Goal: Transaction & Acquisition: Purchase product/service

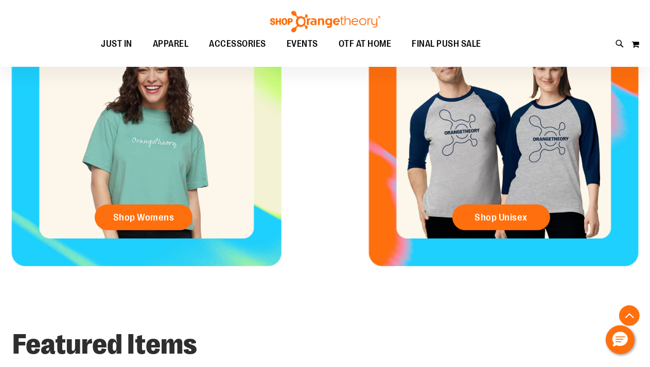
scroll to position [462, 0]
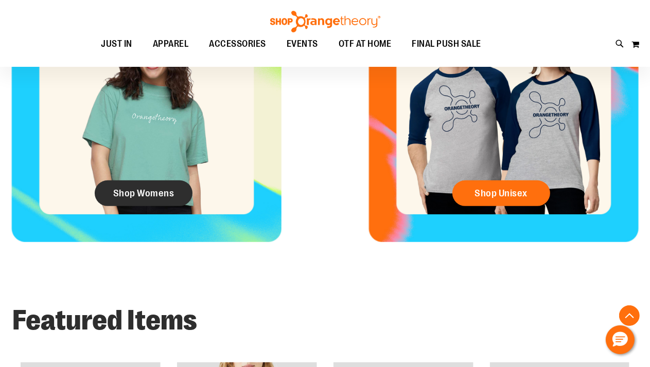
click at [141, 186] on link "Shop Womens" at bounding box center [144, 194] width 98 height 26
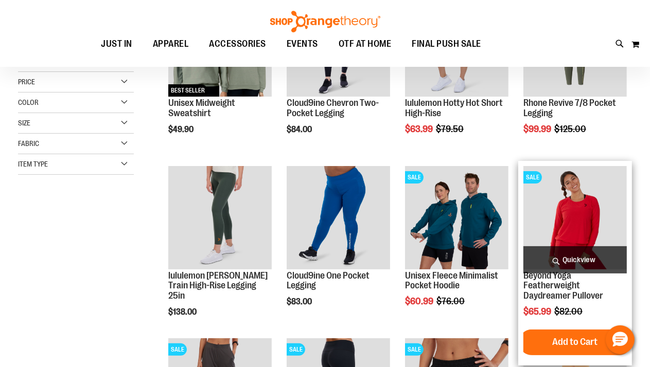
scroll to position [102, 0]
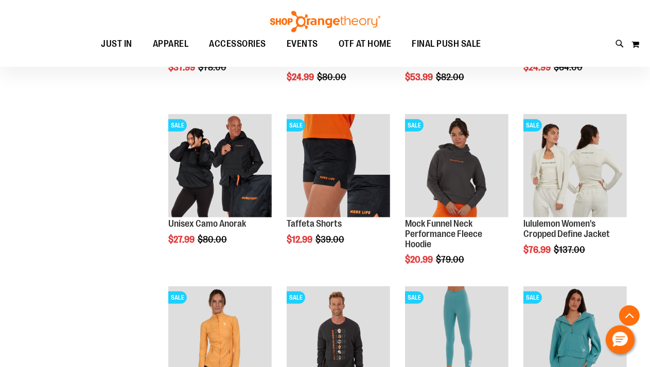
scroll to position [874, 0]
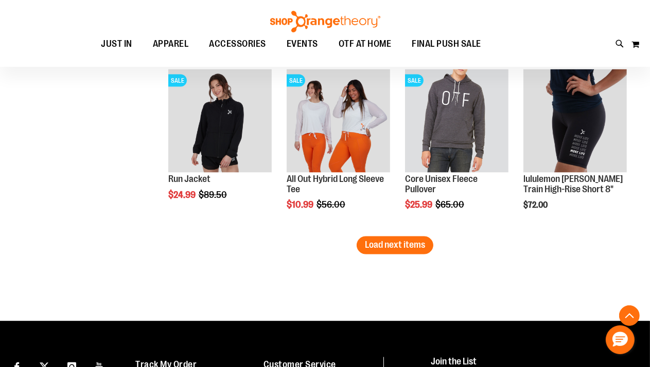
scroll to position [1388, 0]
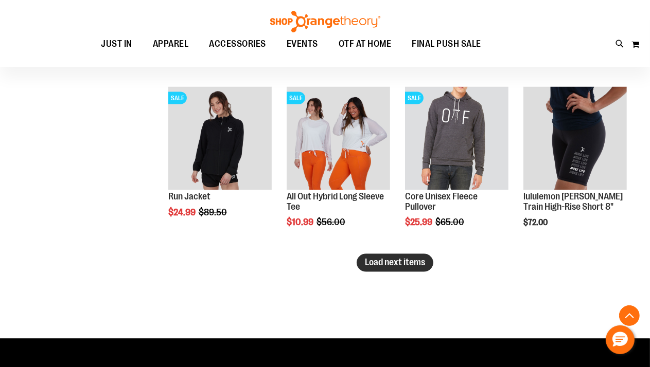
click at [401, 265] on span "Load next items" at bounding box center [395, 263] width 60 height 10
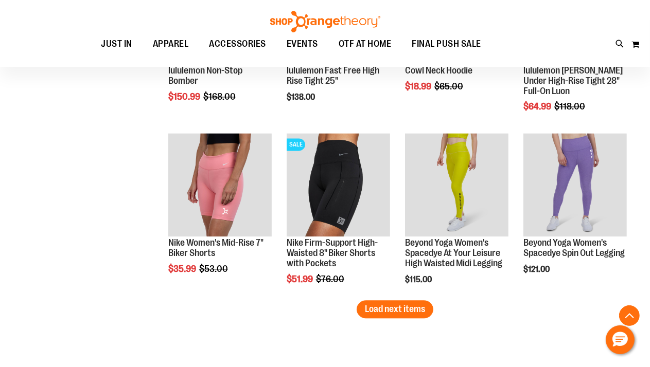
scroll to position [1851, 0]
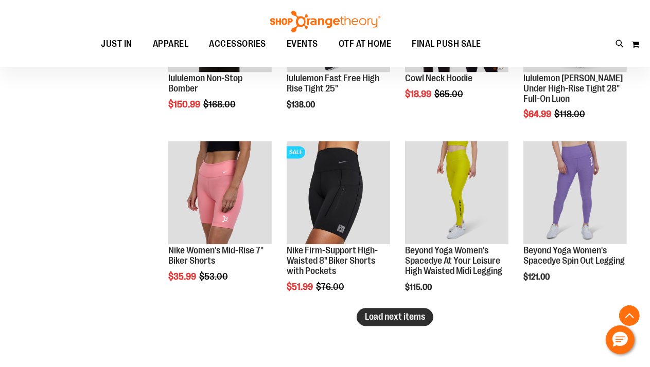
click at [403, 317] on span "Load next items" at bounding box center [395, 317] width 60 height 10
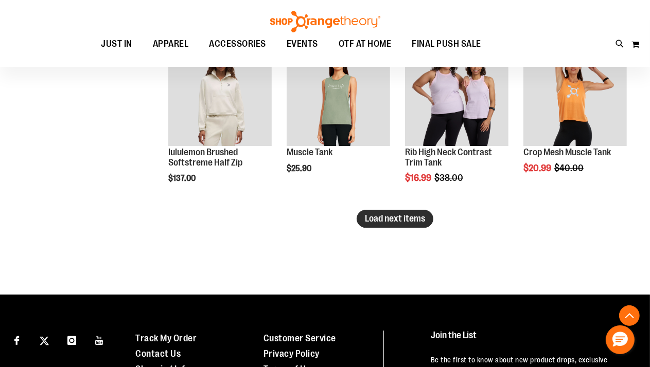
scroll to position [2468, 0]
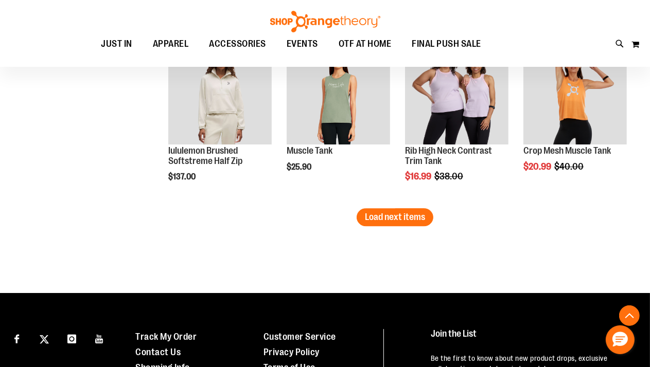
click at [376, 207] on li "NEW Muscle Tank $25.90 [GEOGRAPHIC_DATA] In stock" at bounding box center [338, 122] width 114 height 172
click at [378, 212] on button "Load next items" at bounding box center [394, 217] width 77 height 18
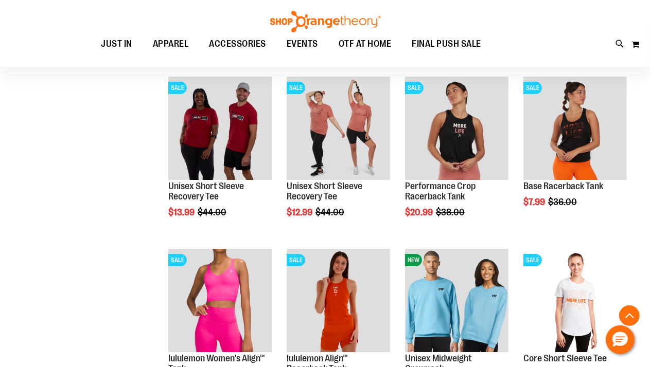
scroll to position [2880, 0]
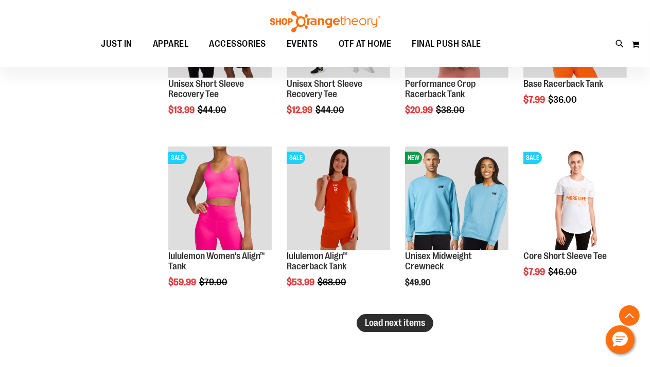
click at [404, 328] on button "Load next items" at bounding box center [394, 323] width 77 height 18
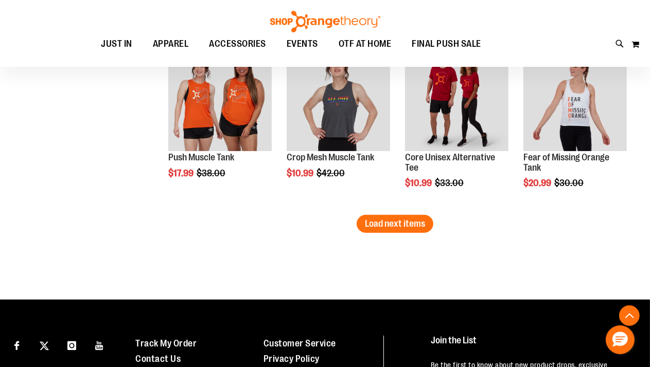
scroll to position [3497, 0]
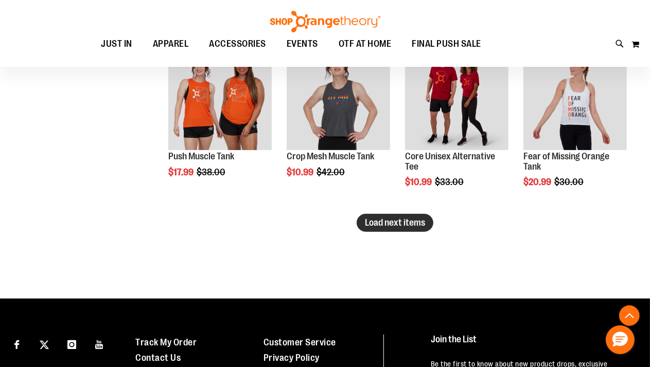
drag, startPoint x: 342, startPoint y: 224, endPoint x: 381, endPoint y: 223, distance: 39.1
drag, startPoint x: 381, startPoint y: 223, endPoint x: 357, endPoint y: 227, distance: 24.6
click at [381, 225] on span "Load next items" at bounding box center [395, 223] width 60 height 10
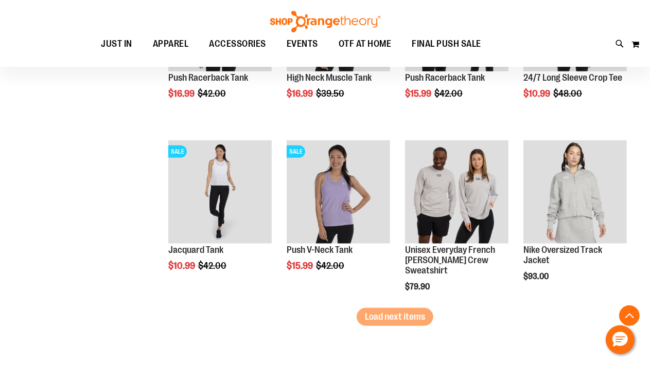
scroll to position [3960, 0]
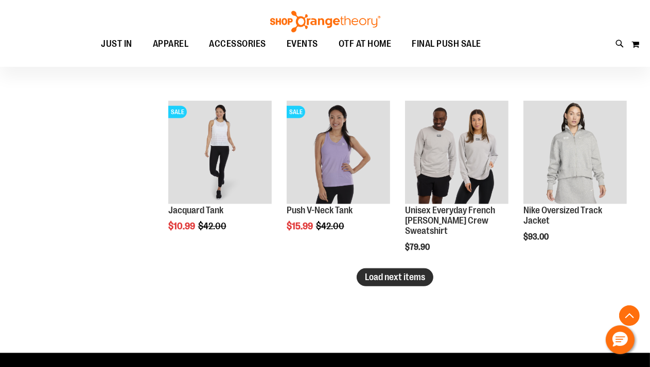
click at [379, 276] on span "Load next items" at bounding box center [395, 277] width 60 height 10
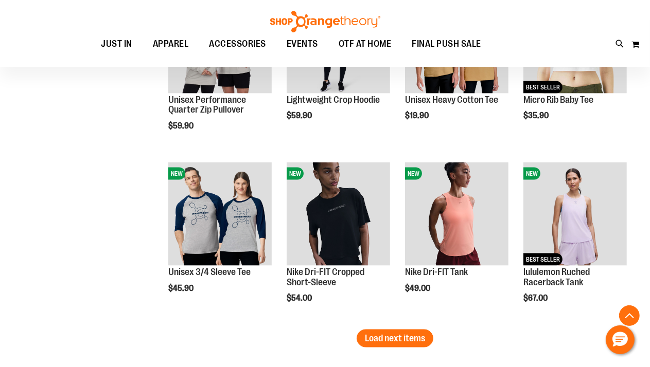
scroll to position [4526, 0]
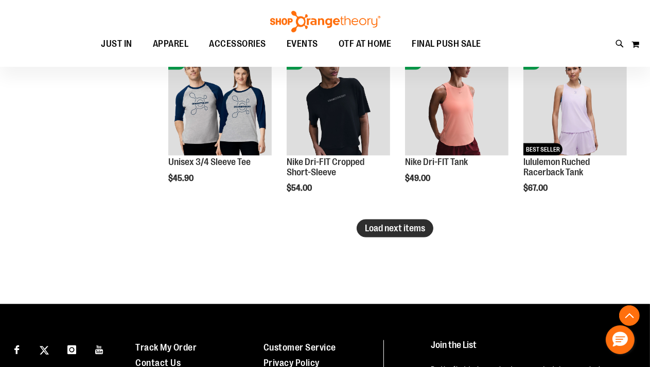
click at [412, 229] on span "Load next items" at bounding box center [395, 228] width 60 height 10
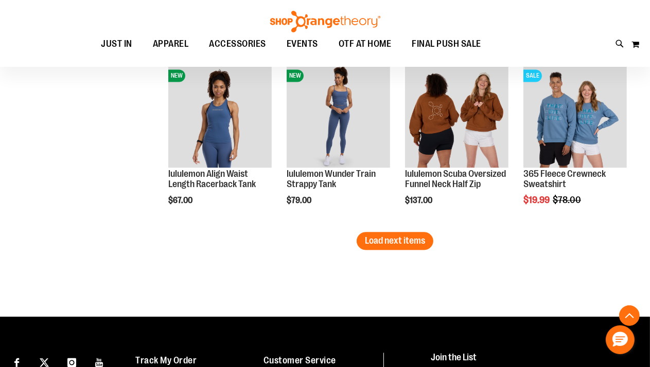
scroll to position [5092, 0]
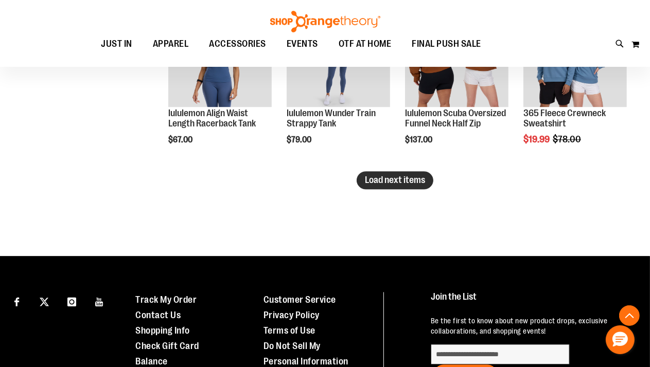
click at [395, 172] on button "Load next items" at bounding box center [394, 180] width 77 height 18
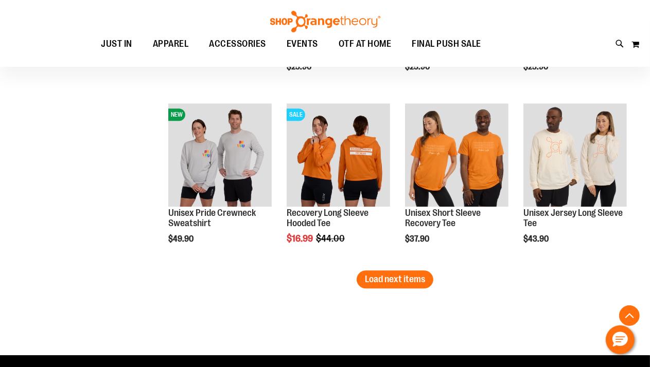
scroll to position [5503, 0]
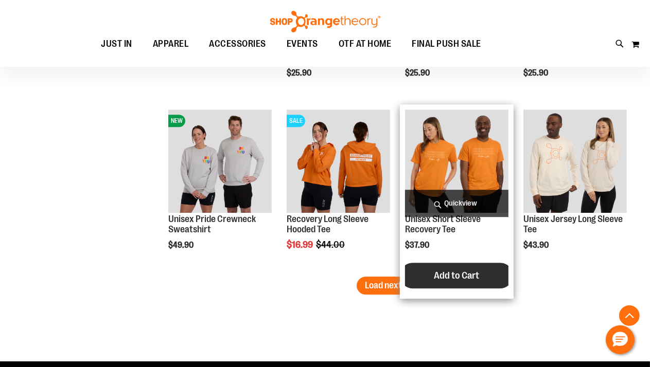
drag, startPoint x: 397, startPoint y: 278, endPoint x: 406, endPoint y: 275, distance: 9.3
click at [397, 278] on button "Load next items" at bounding box center [394, 286] width 77 height 18
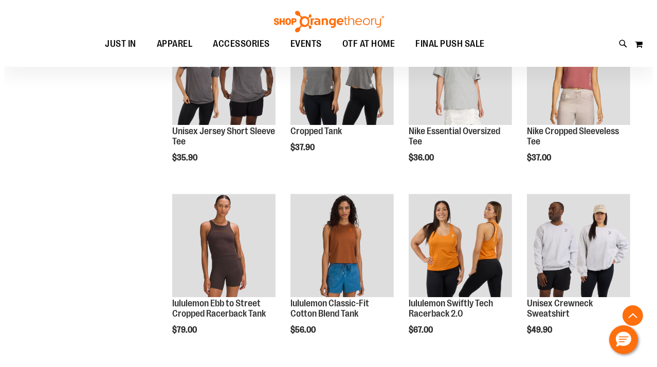
scroll to position [5709, 0]
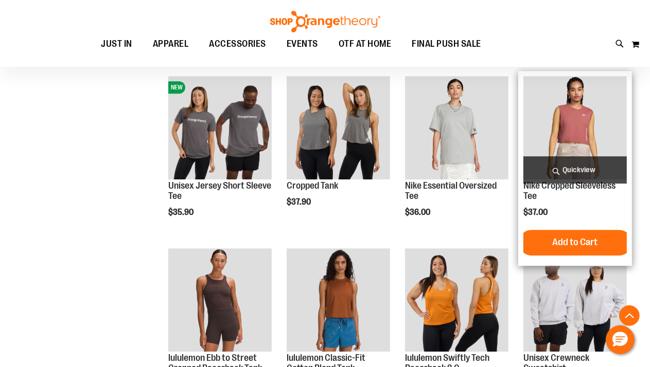
click at [589, 169] on span "Quickview" at bounding box center [574, 169] width 103 height 27
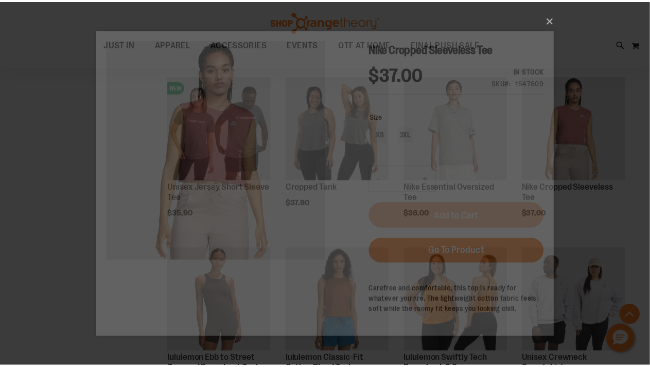
scroll to position [0, 0]
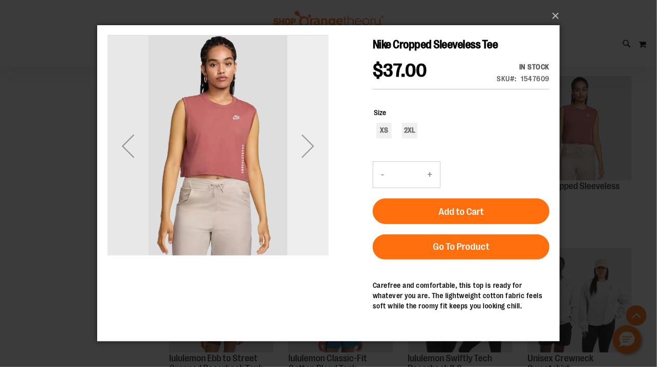
click at [312, 142] on div "Next" at bounding box center [307, 146] width 41 height 41
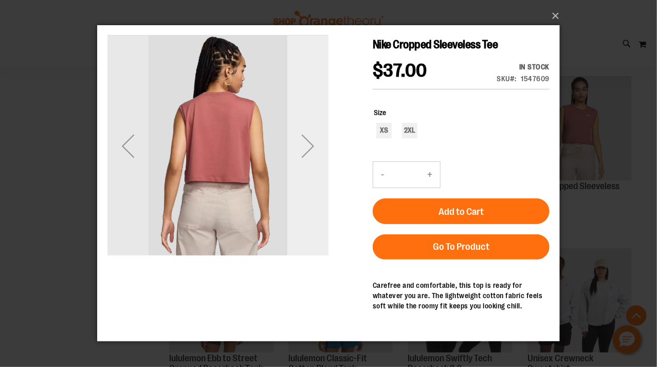
click at [289, 146] on div "Next" at bounding box center [307, 146] width 41 height 41
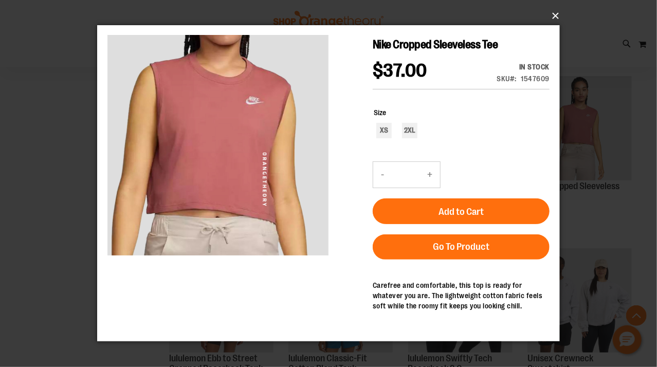
click at [558, 16] on button "×" at bounding box center [331, 16] width 463 height 23
